Goal: Task Accomplishment & Management: Manage account settings

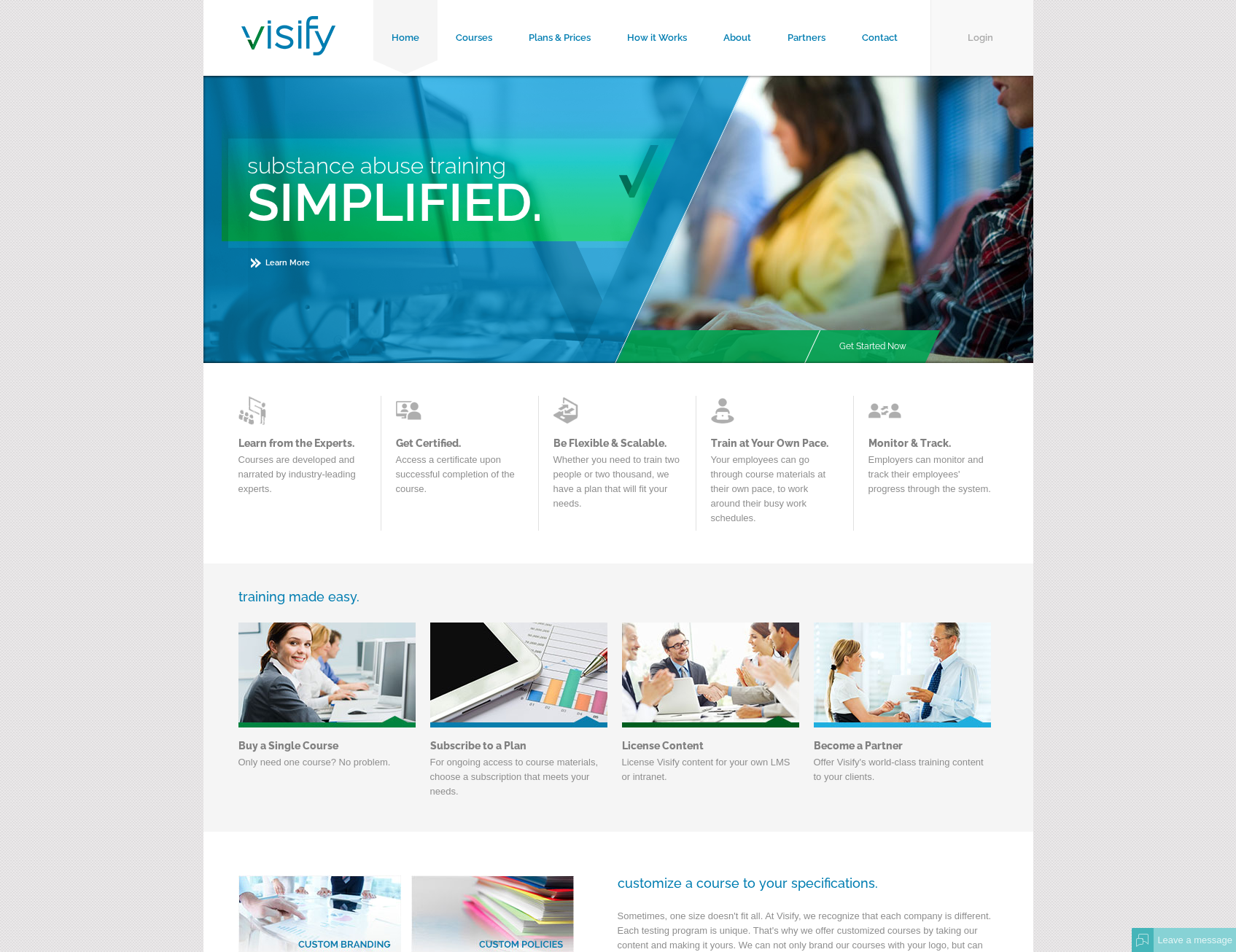
click at [980, 34] on link "Login" at bounding box center [983, 38] width 103 height 76
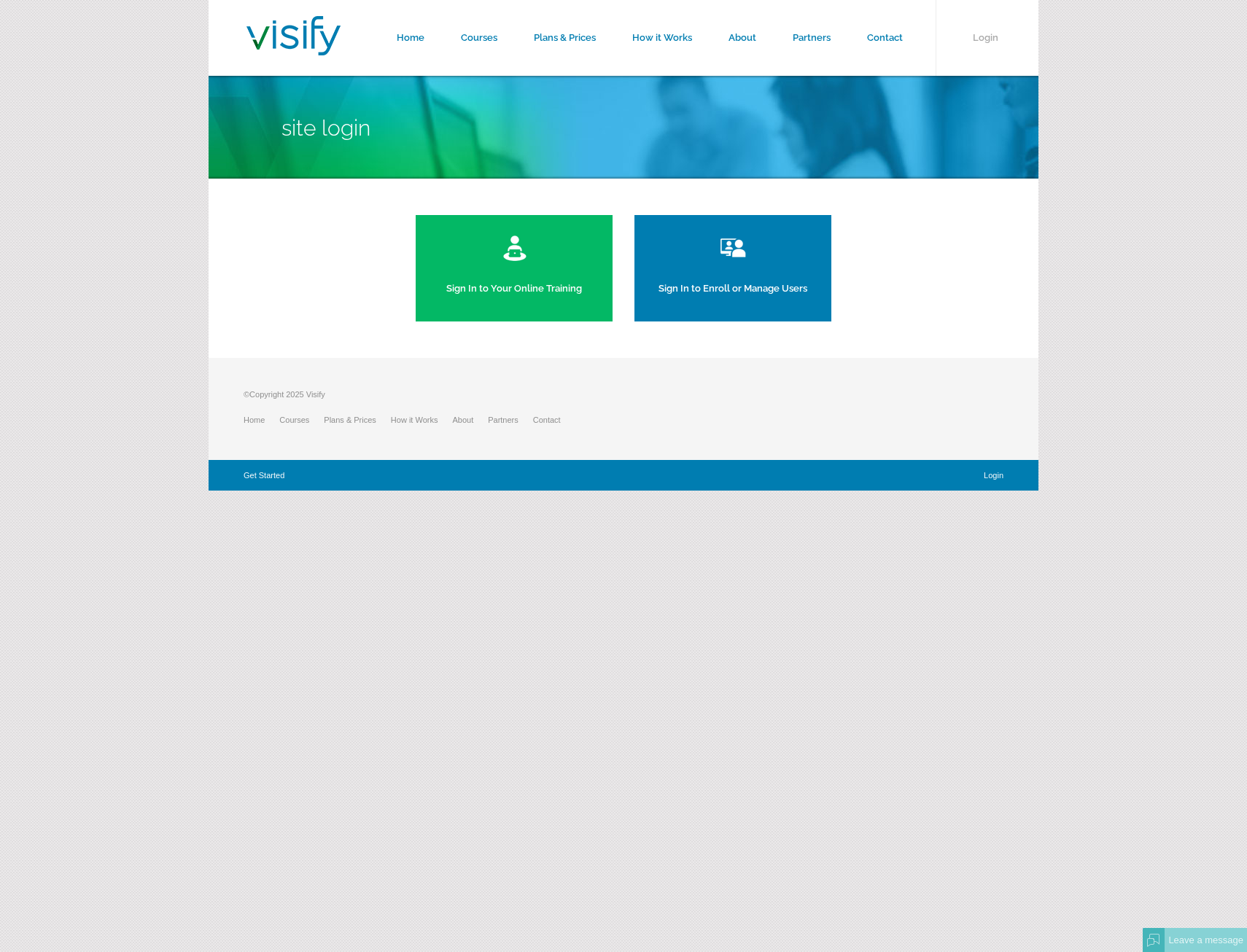
click at [694, 292] on link "Sign In to Enroll or Manage Users" at bounding box center [733, 269] width 197 height 106
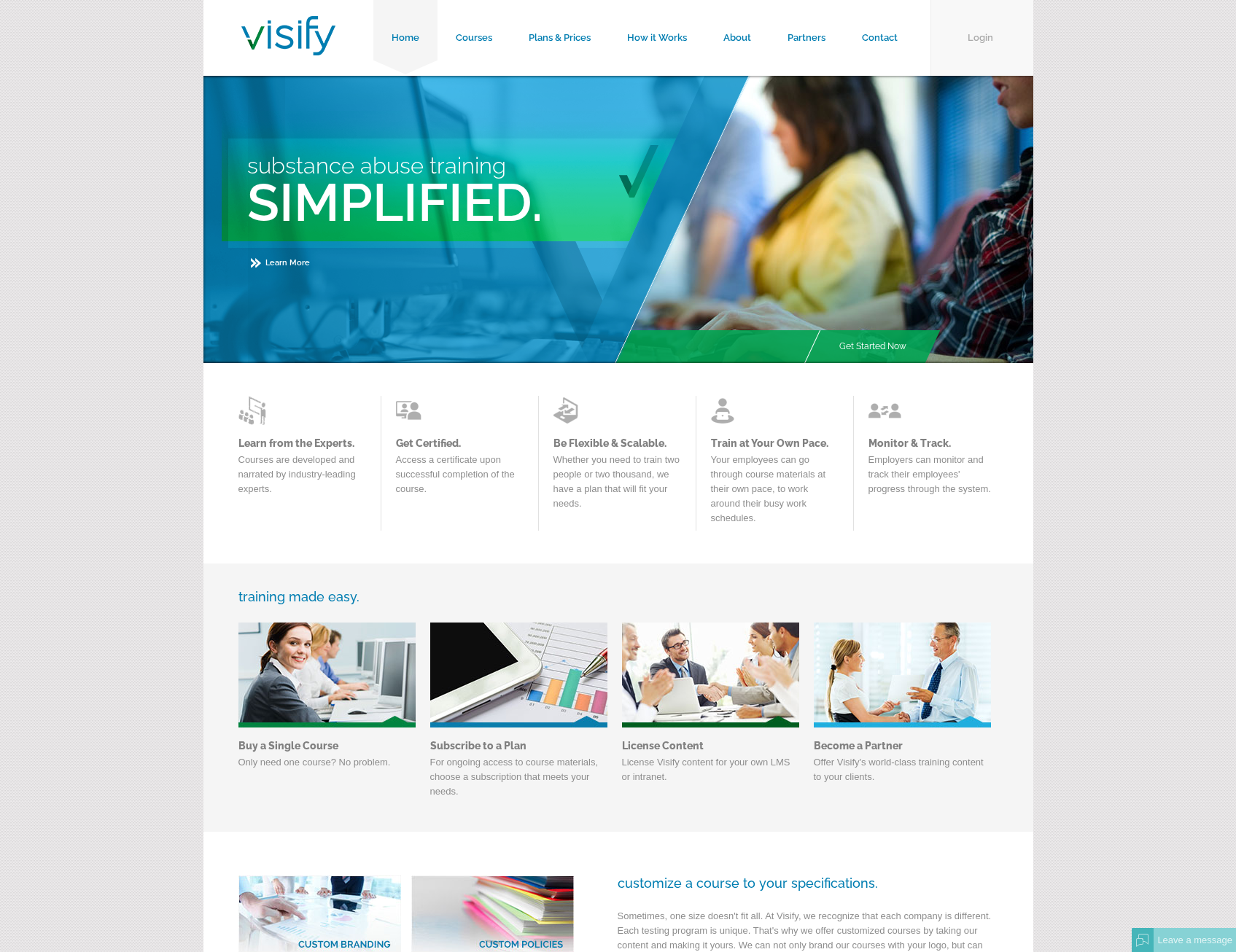
click at [958, 42] on link "Login" at bounding box center [983, 38] width 103 height 76
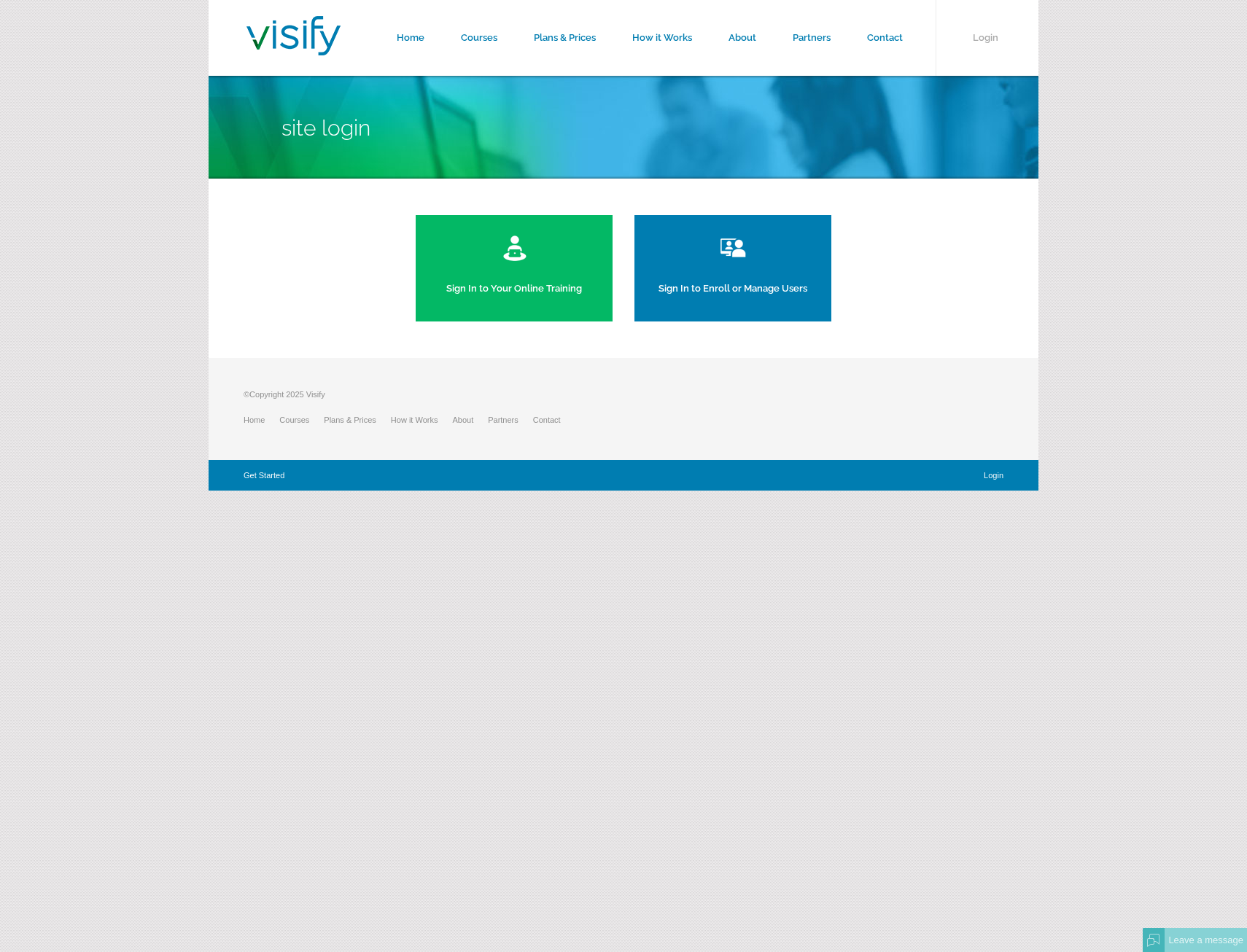
click at [785, 257] on link "Sign In to Enroll or Manage Users" at bounding box center [733, 269] width 197 height 106
click at [535, 294] on link "Sign In to Your Online Training" at bounding box center [514, 269] width 197 height 106
